Goal: Task Accomplishment & Management: Complete application form

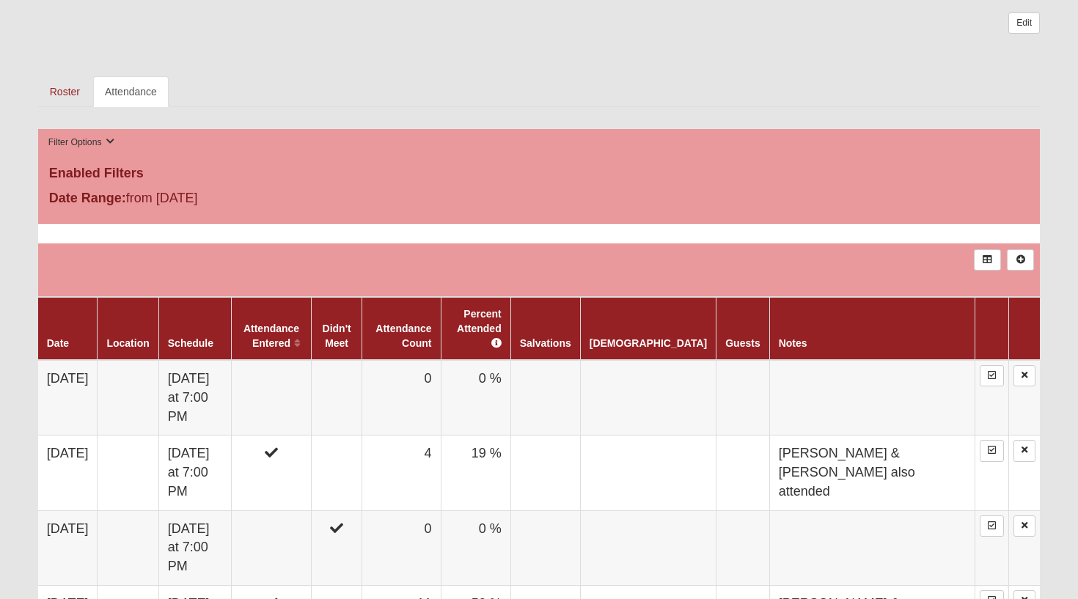
scroll to position [688, 0]
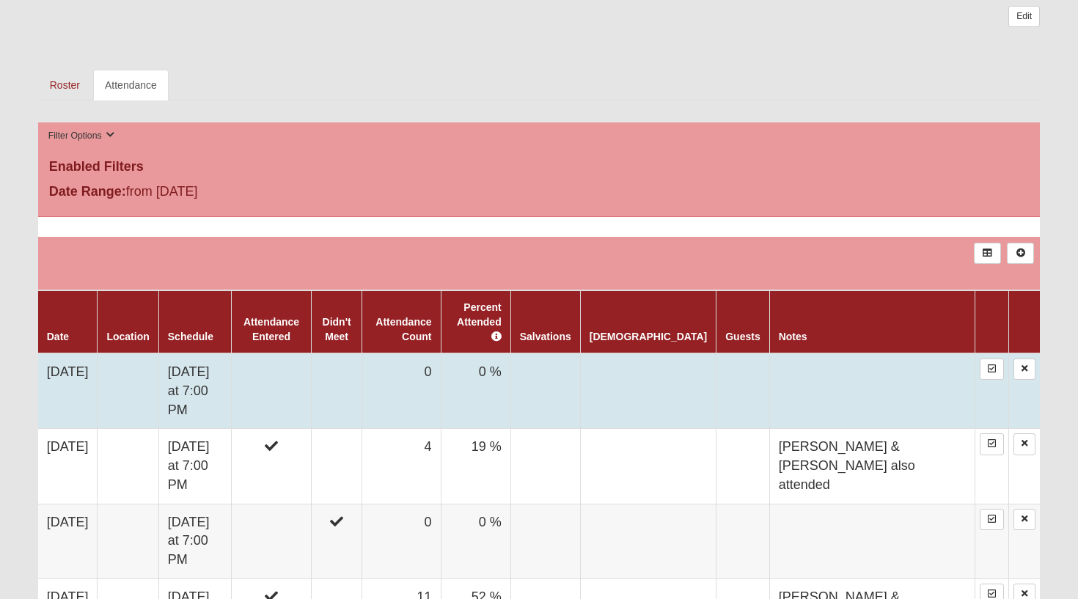
click at [312, 364] on td at bounding box center [272, 391] width 80 height 76
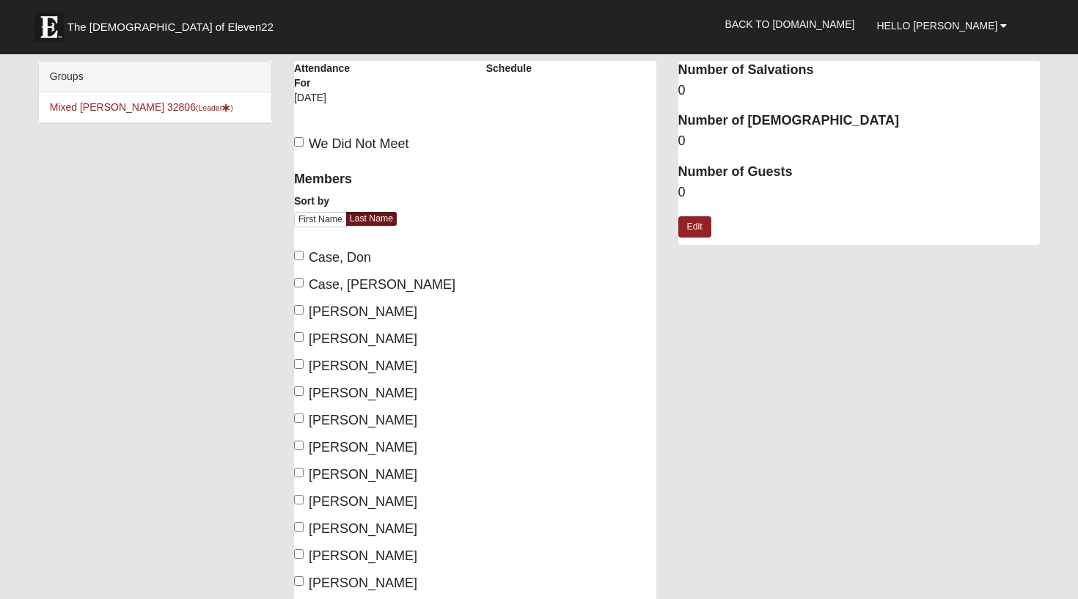
click at [299, 254] on input "Case, Don" at bounding box center [299, 256] width 10 height 10
checkbox input "true"
click at [297, 285] on input "Case, Heather" at bounding box center [299, 283] width 10 height 10
checkbox input "true"
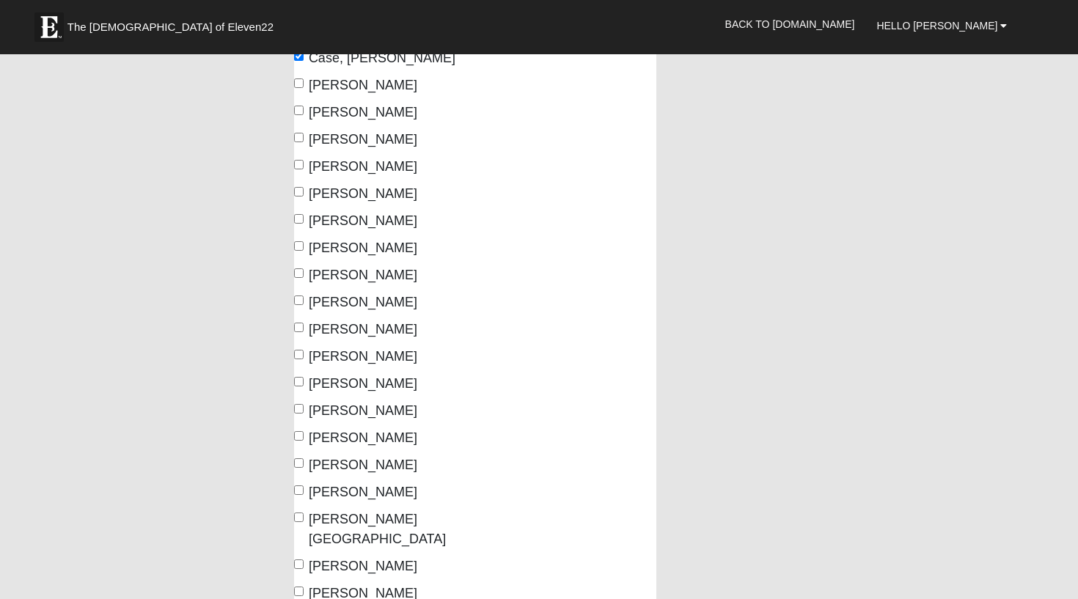
scroll to position [235, 0]
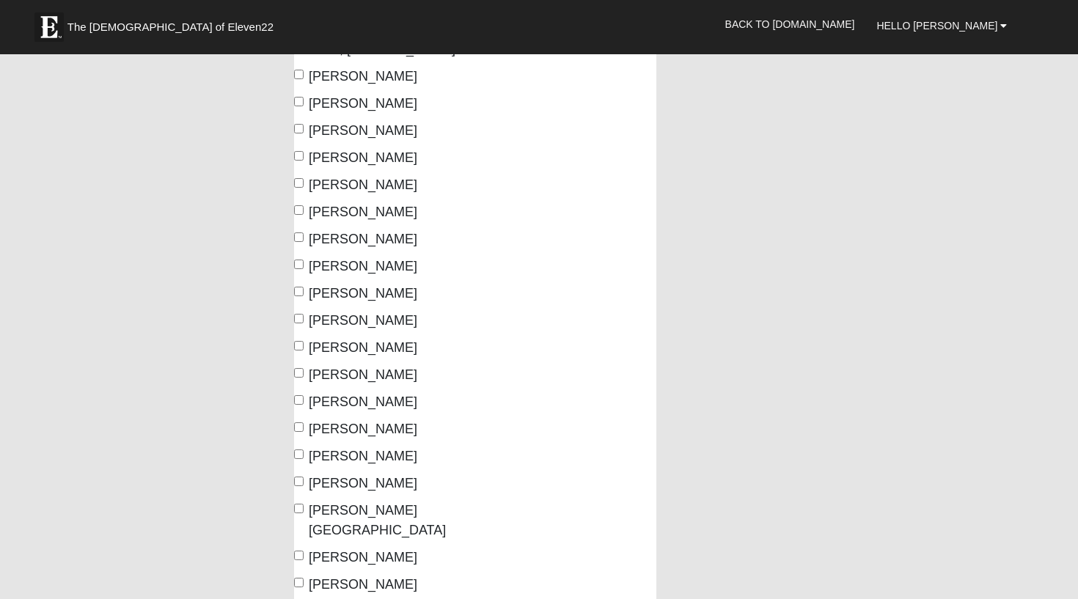
click at [301, 237] on input "Horton, Brad" at bounding box center [299, 237] width 10 height 10
checkbox input "true"
click at [296, 261] on input "Horton, Jessica" at bounding box center [299, 265] width 10 height 10
checkbox input "true"
click at [297, 289] on input "Kallenbach, Rachelle" at bounding box center [299, 292] width 10 height 10
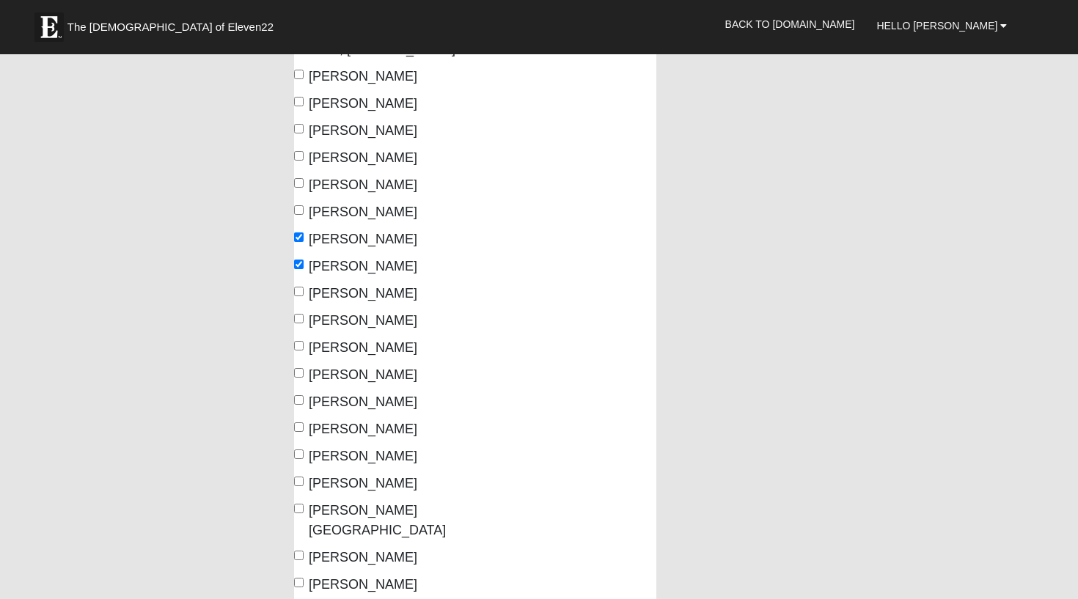
checkbox input "true"
click at [297, 318] on input "Kallenbach, Zach" at bounding box center [299, 319] width 10 height 10
checkbox input "true"
click at [296, 348] on input "Kihlander, Krista" at bounding box center [299, 346] width 10 height 10
checkbox input "true"
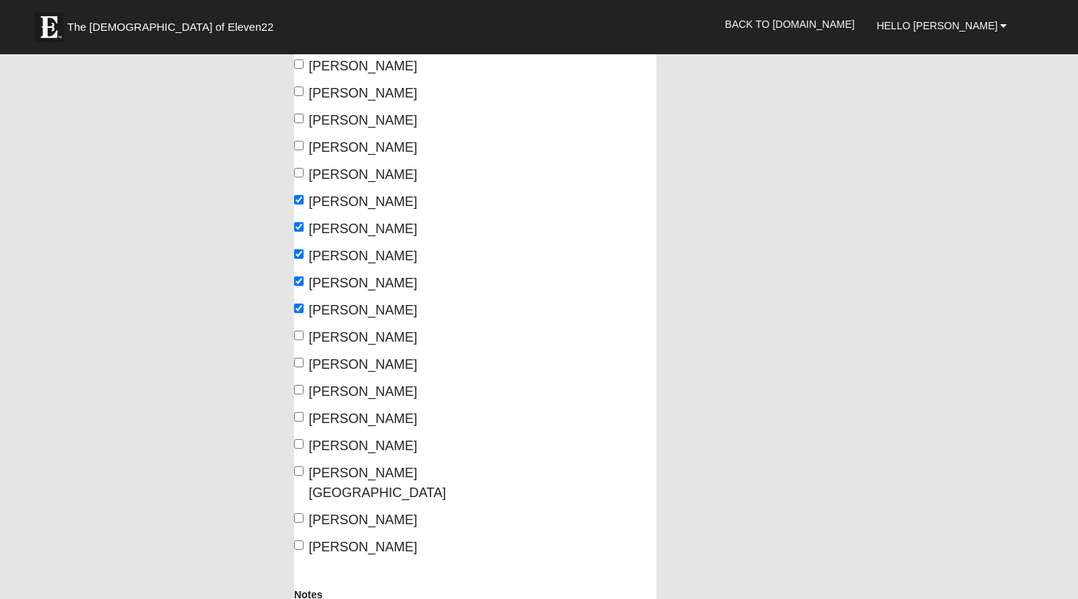
scroll to position [289, 0]
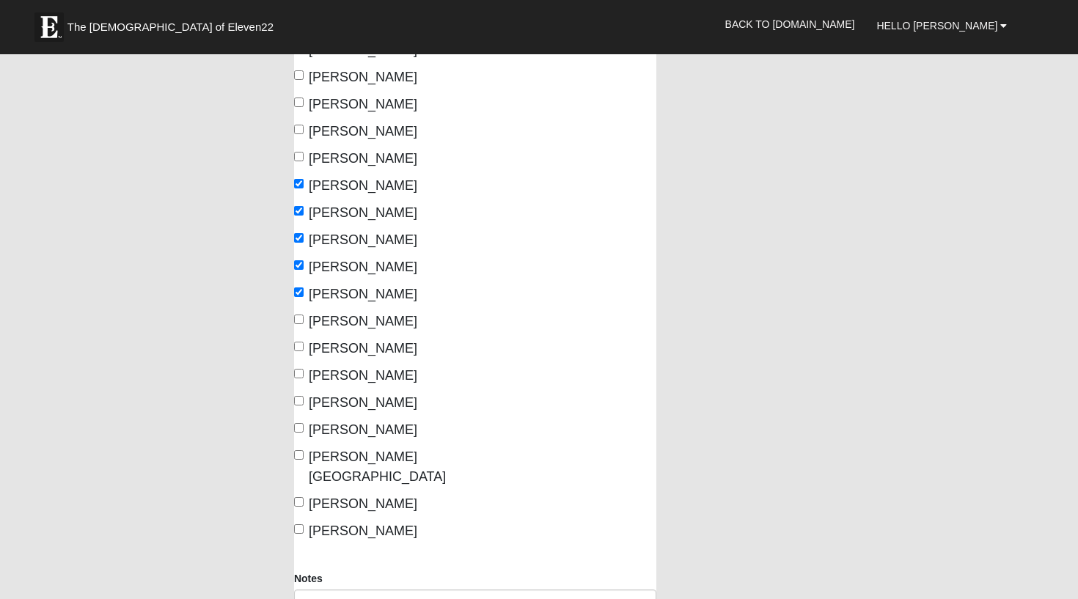
click at [300, 373] on input "Paredes, Olga" at bounding box center [299, 374] width 10 height 10
checkbox input "true"
click at [299, 401] on input "Poulos, Jamie" at bounding box center [299, 401] width 10 height 10
checkbox input "true"
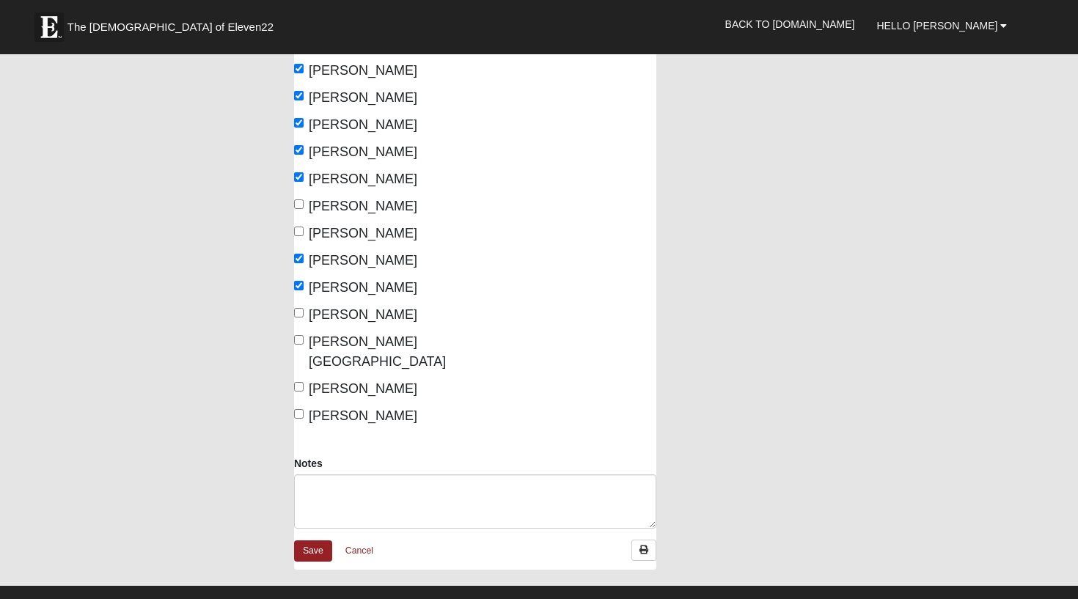
scroll to position [405, 0]
click at [350, 474] on textarea "Notes" at bounding box center [475, 501] width 362 height 54
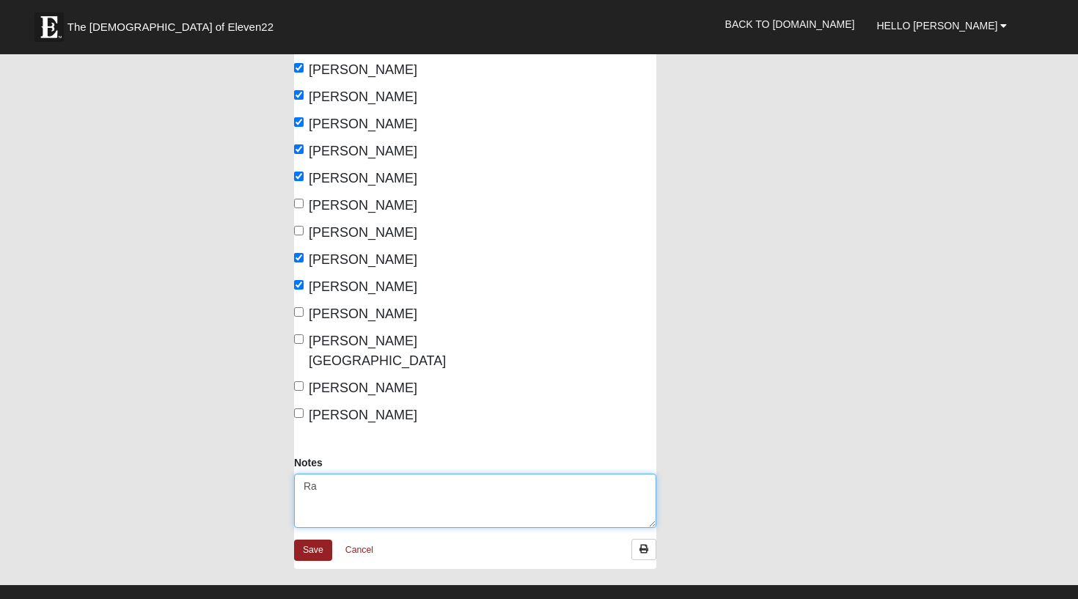
type textarea "R"
type textarea "M"
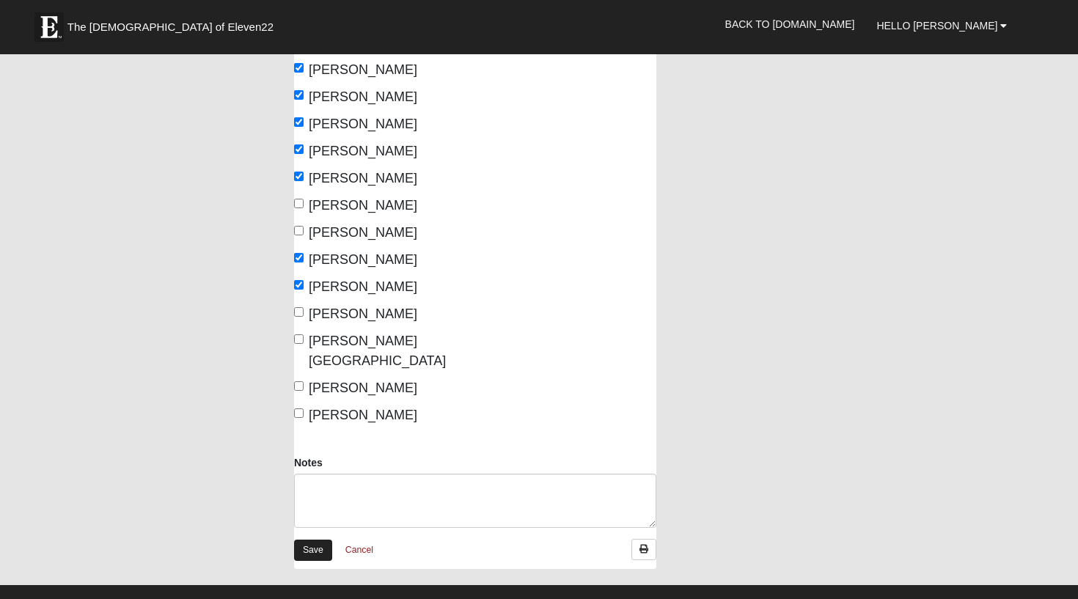
click at [324, 540] on link "Save" at bounding box center [313, 550] width 38 height 21
